Goal: Obtain resource: Download file/media

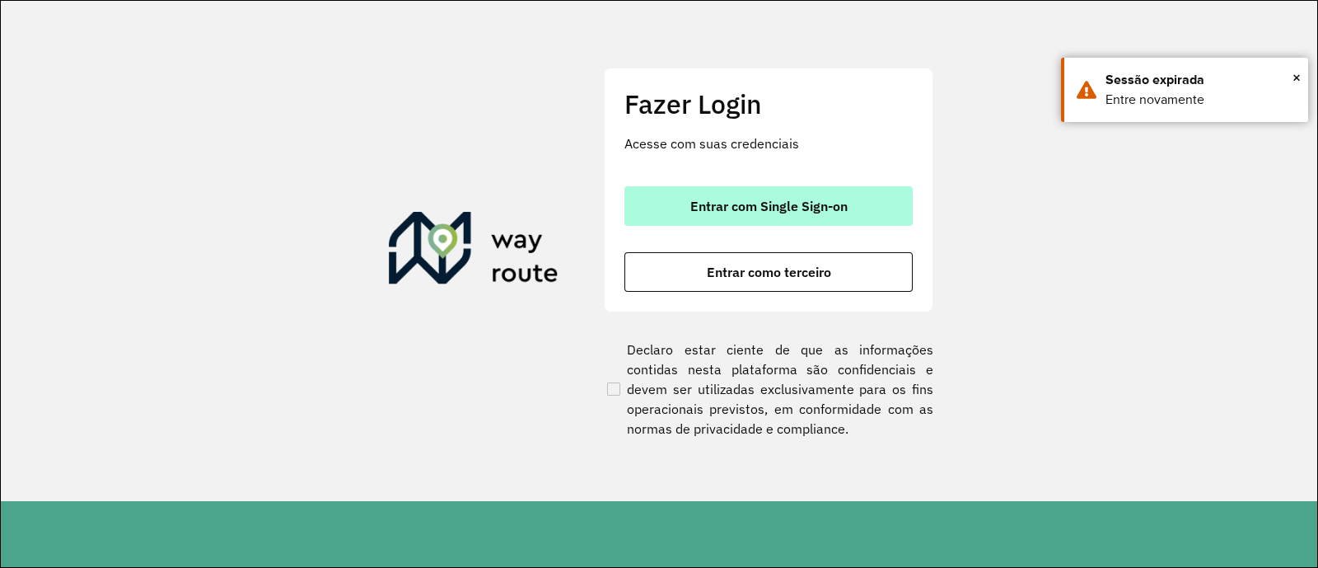
click at [713, 214] on button "Entrar com Single Sign-on" at bounding box center [768, 206] width 288 height 40
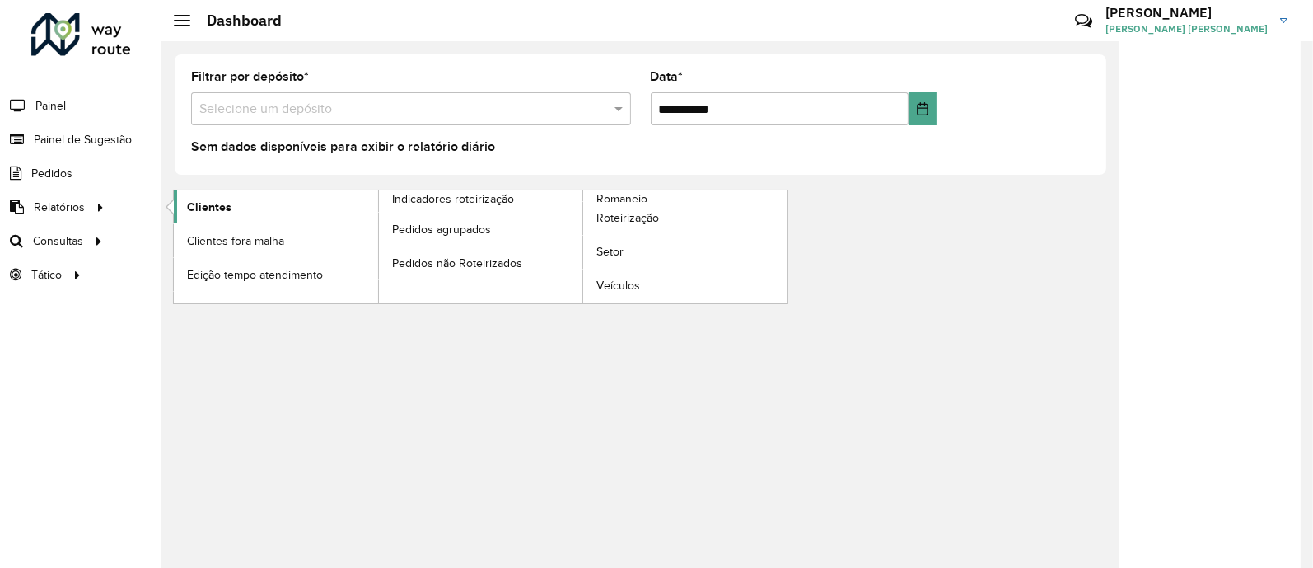
click at [272, 203] on link "Clientes" at bounding box center [276, 206] width 204 height 33
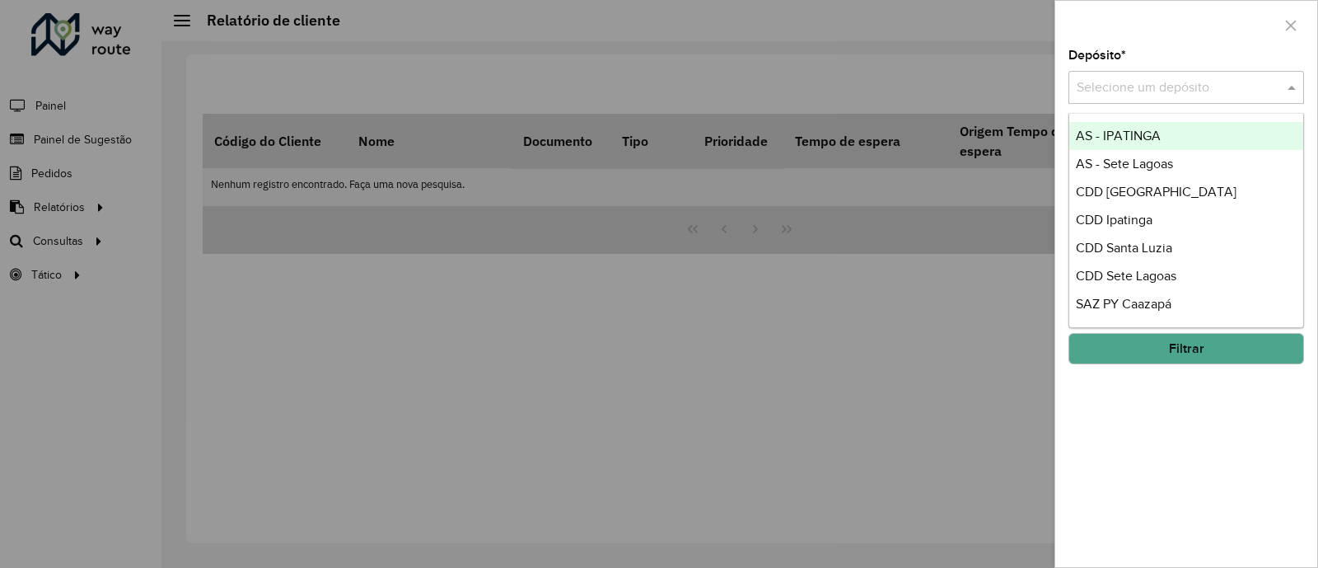
click at [1145, 91] on input "text" at bounding box center [1170, 88] width 186 height 20
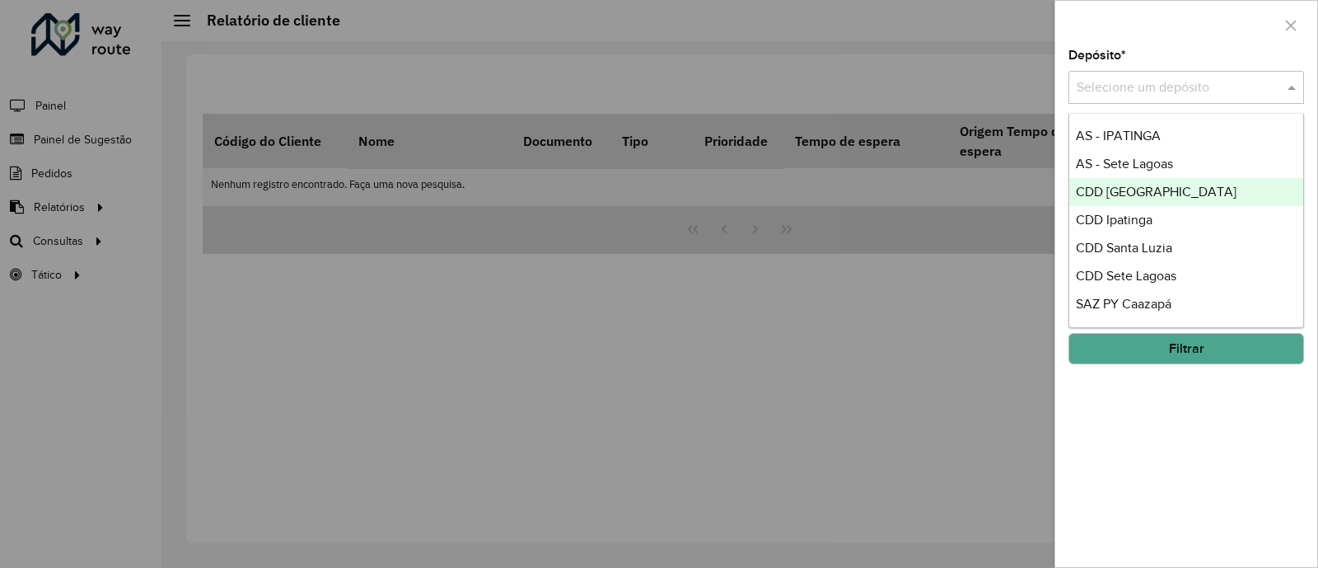
click at [1199, 189] on div "CDD Belo Horizonte" at bounding box center [1186, 192] width 234 height 28
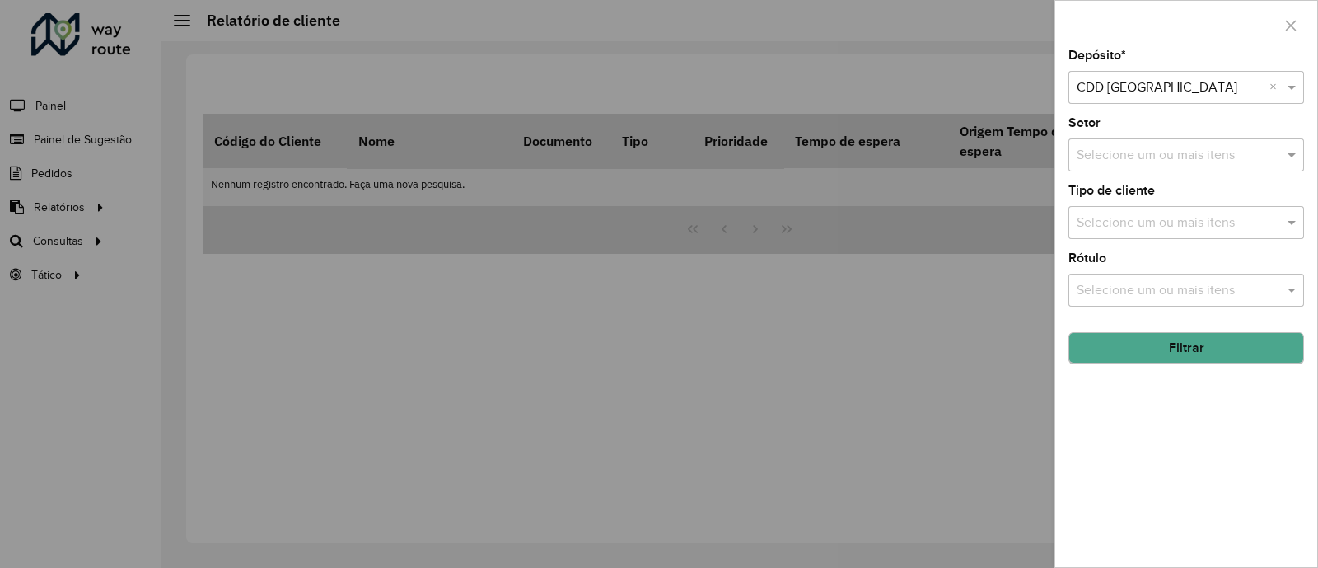
click at [1205, 364] on hb-field-button "Filtrar" at bounding box center [1186, 342] width 236 height 44
click at [1197, 348] on button "Filtrar" at bounding box center [1186, 348] width 236 height 31
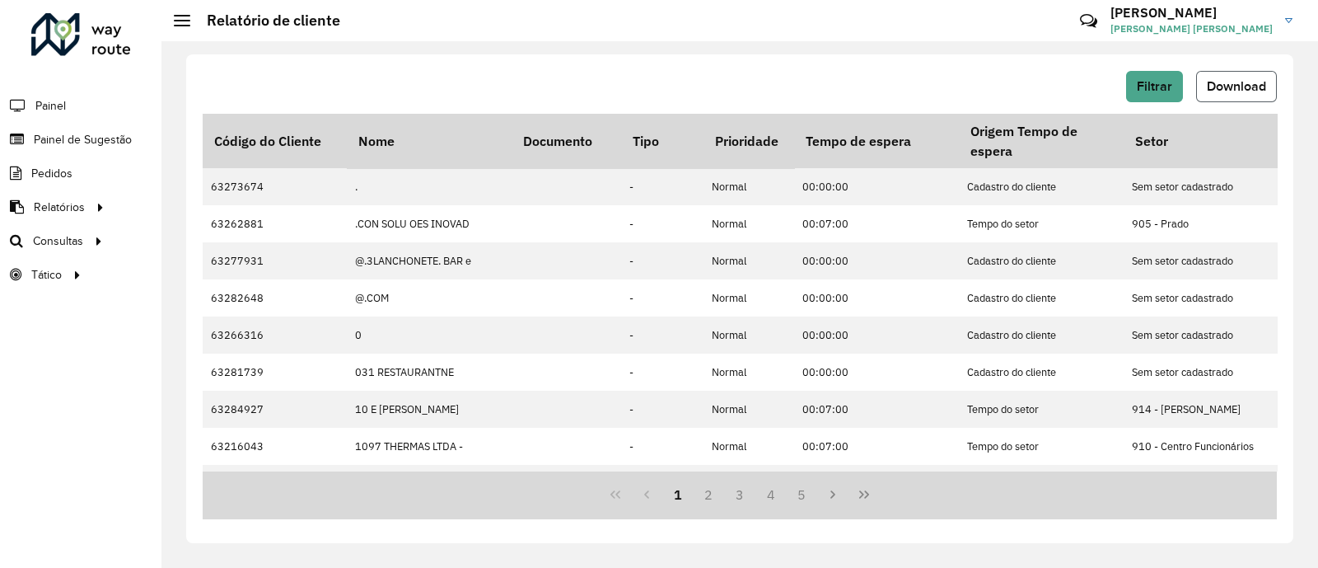
click at [1241, 86] on span "Download" at bounding box center [1236, 86] width 59 height 14
click at [1236, 80] on span "Download" at bounding box center [1236, 86] width 59 height 14
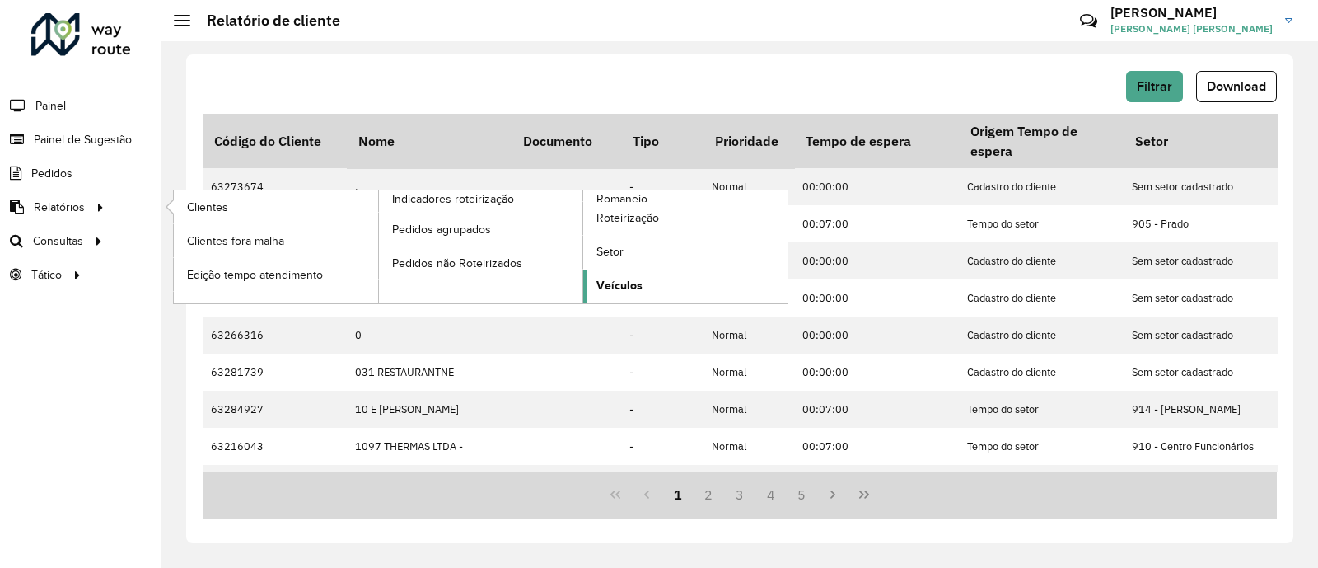
click at [671, 293] on link "Veículos" at bounding box center [685, 285] width 204 height 33
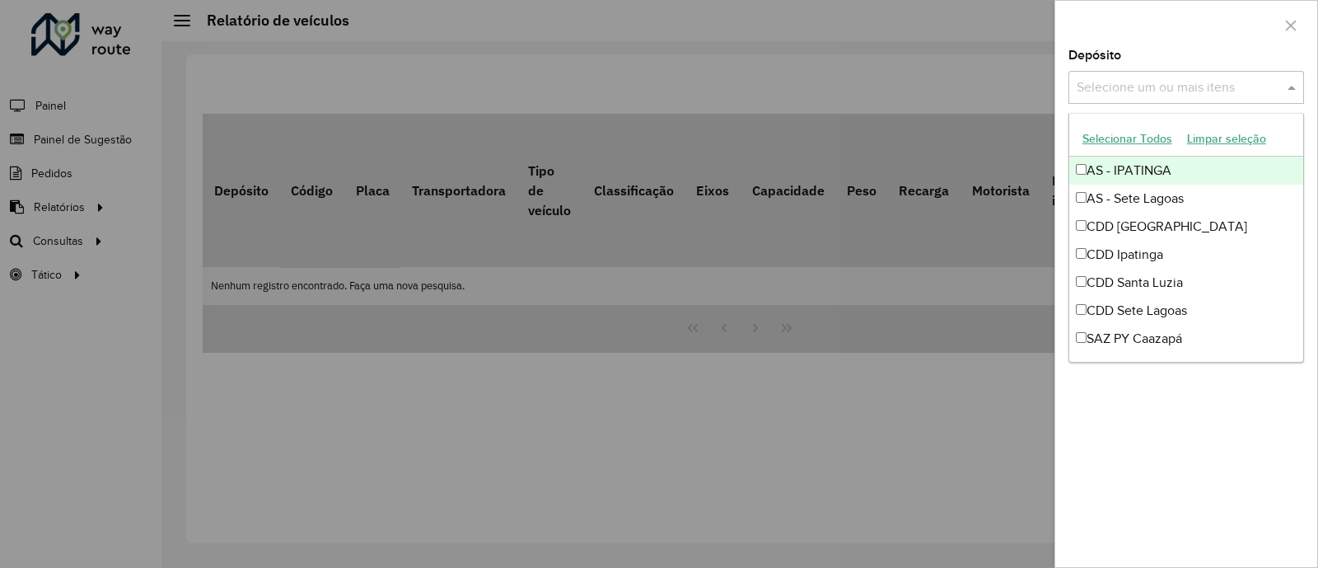
click at [1152, 86] on input "text" at bounding box center [1178, 88] width 211 height 20
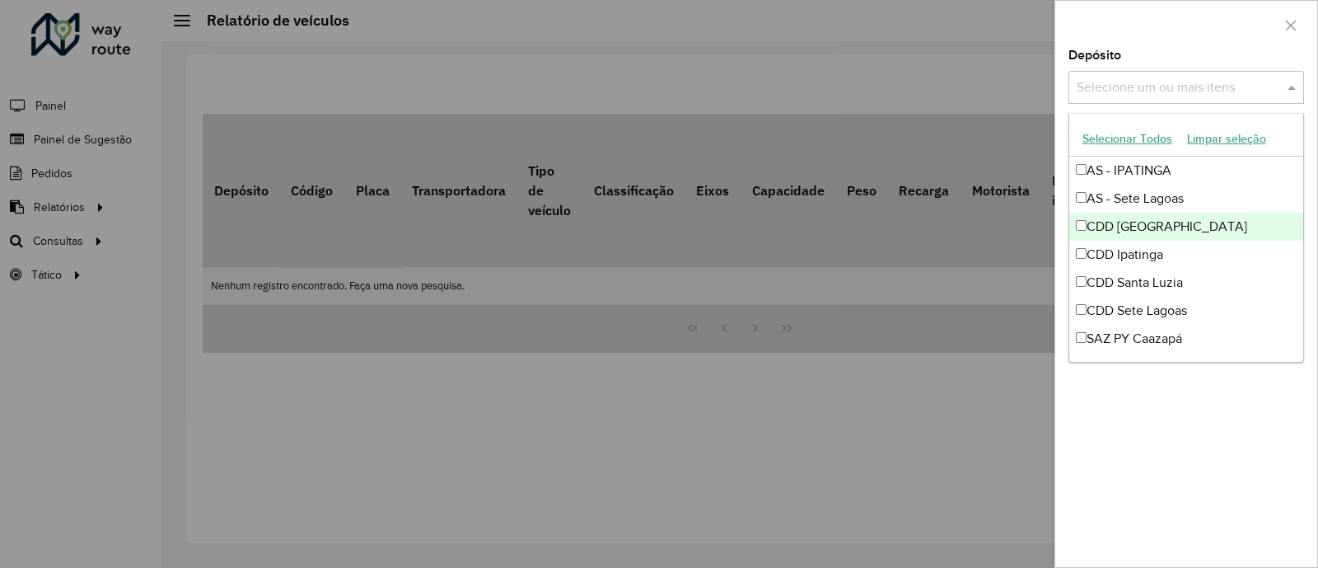
click at [1129, 224] on div "CDD Belo Horizonte" at bounding box center [1186, 227] width 234 height 28
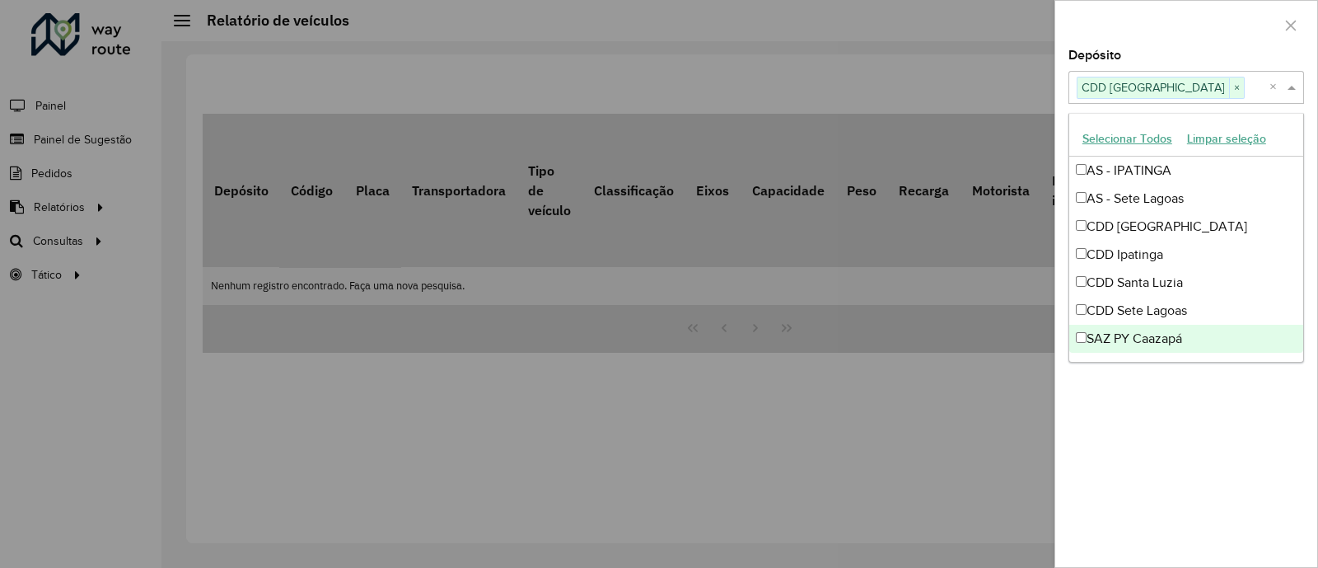
click at [1193, 493] on div "Depósito Selecione um ou mais itens CDD Belo Horizonte × × Grupo de Depósito Se…" at bounding box center [1186, 307] width 262 height 517
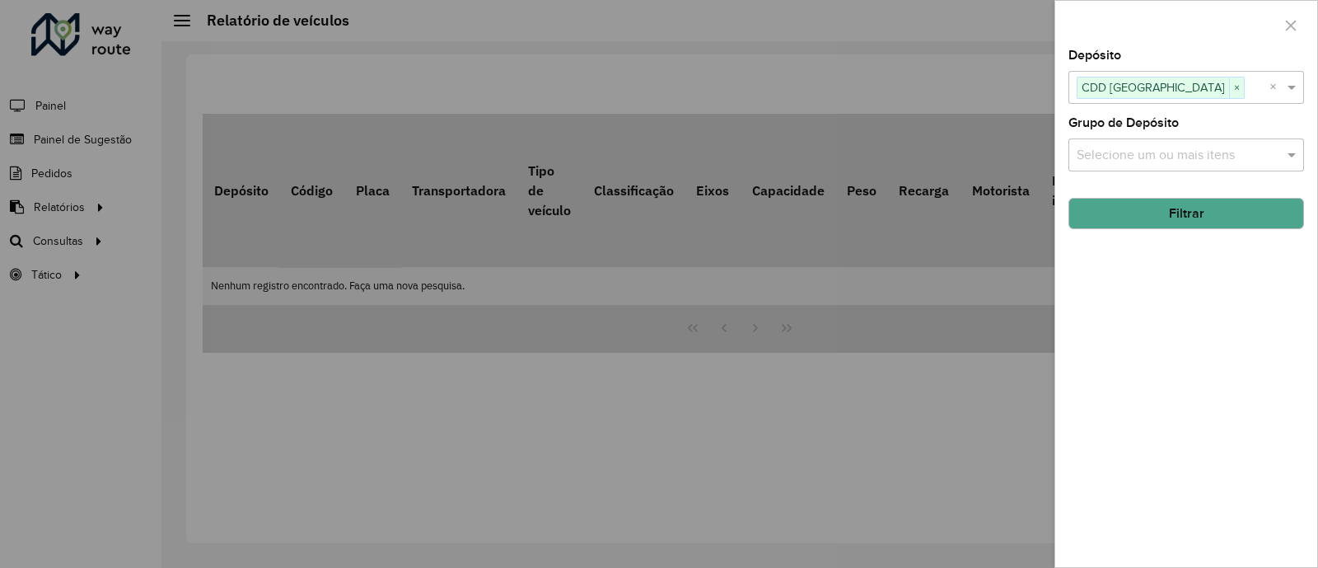
click at [1180, 220] on button "Filtrar" at bounding box center [1186, 213] width 236 height 31
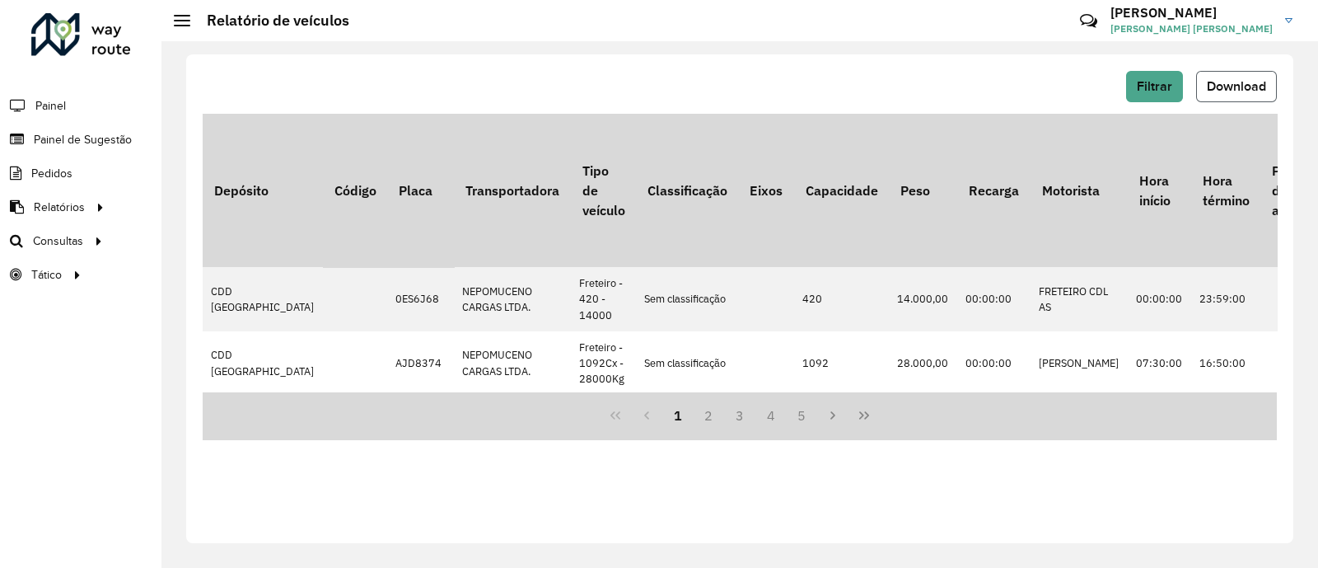
click at [1236, 79] on span "Download" at bounding box center [1236, 86] width 59 height 14
